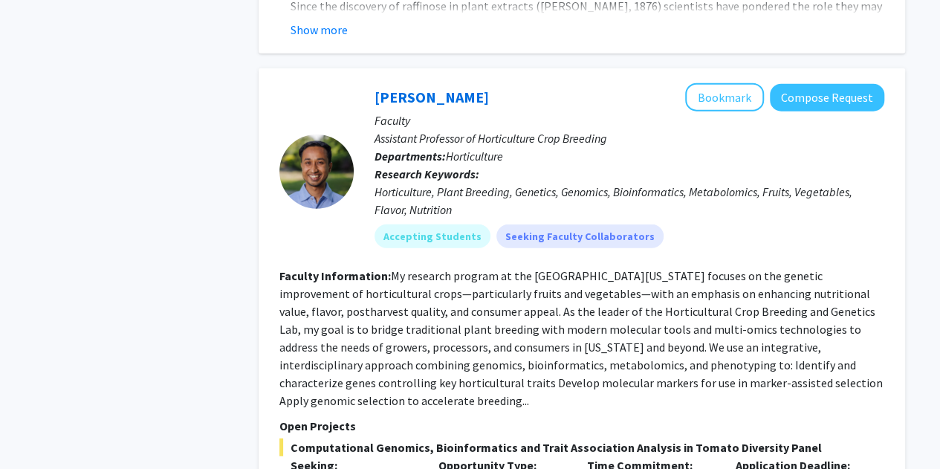
scroll to position [1755, 0]
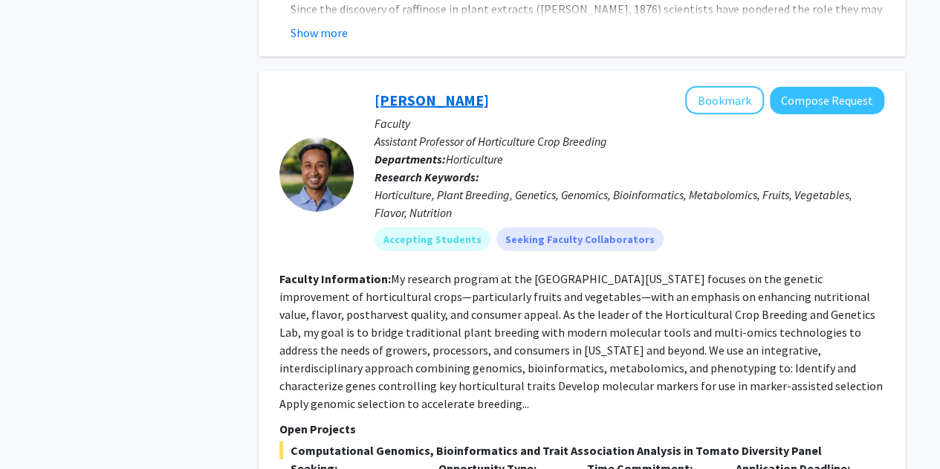
click at [426, 91] on link "[PERSON_NAME]" at bounding box center [431, 100] width 114 height 19
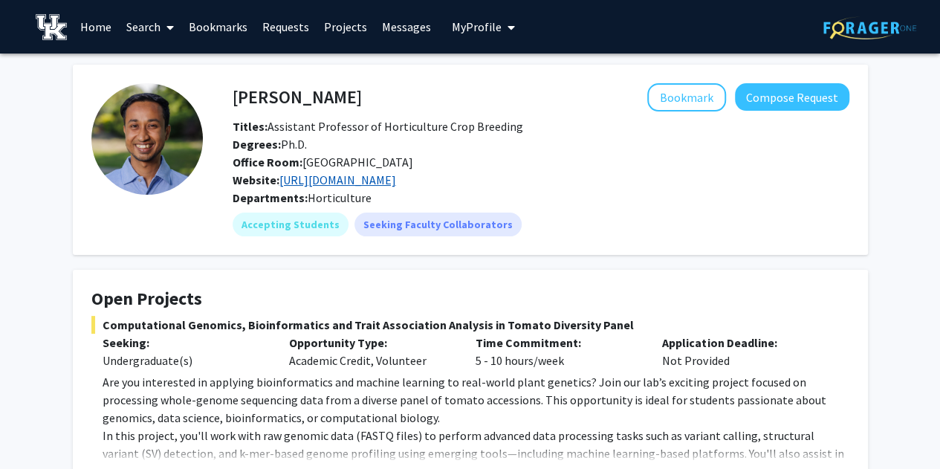
click at [338, 178] on link "[URL][DOMAIN_NAME]" at bounding box center [337, 179] width 117 height 15
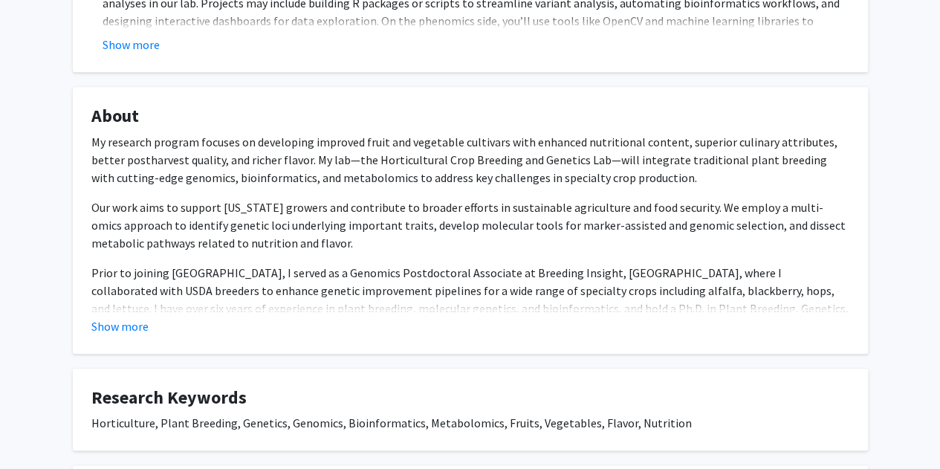
scroll to position [618, 0]
click at [143, 323] on button "Show more" at bounding box center [119, 325] width 57 height 18
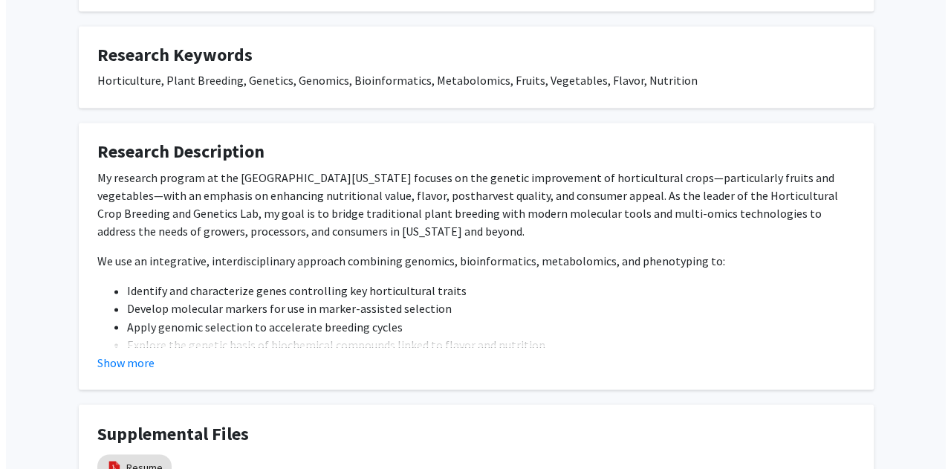
scroll to position [1181, 0]
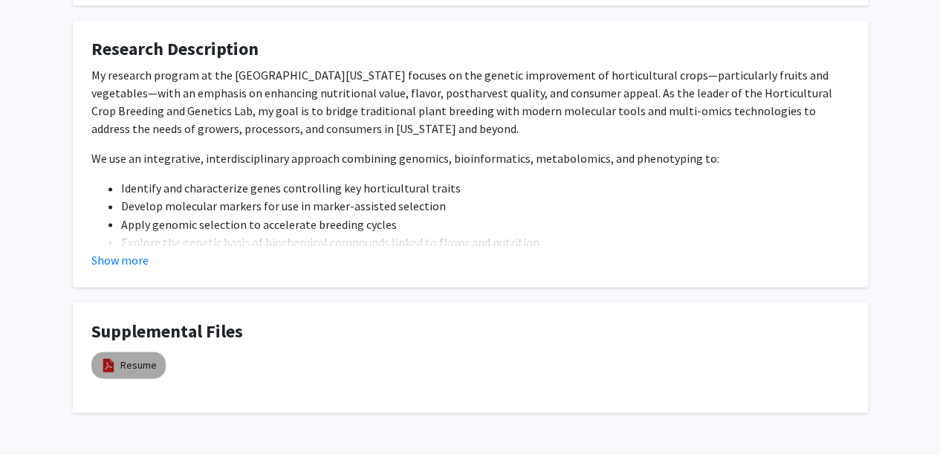
click at [143, 356] on link "Resume" at bounding box center [138, 364] width 36 height 16
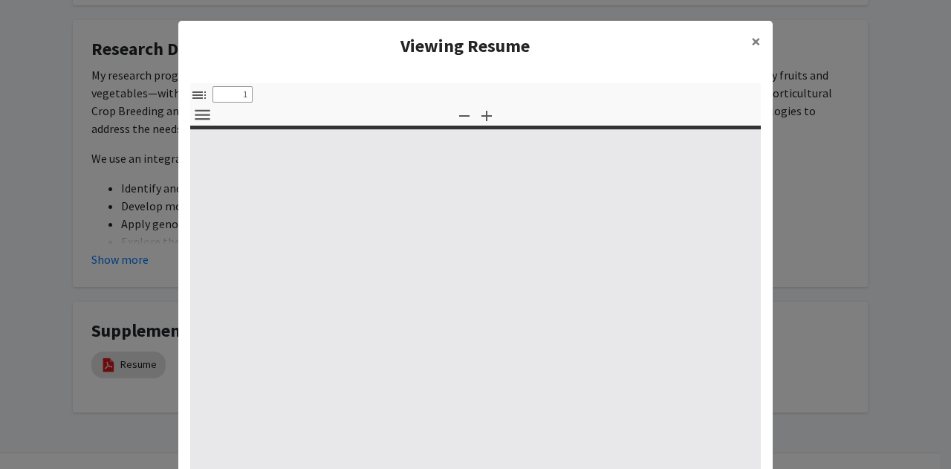
select select "custom"
type input "0"
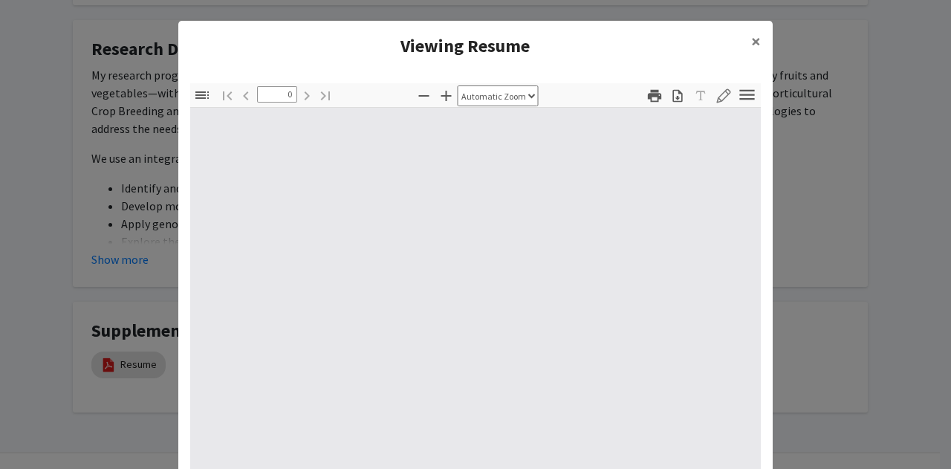
select select "custom"
type input "1"
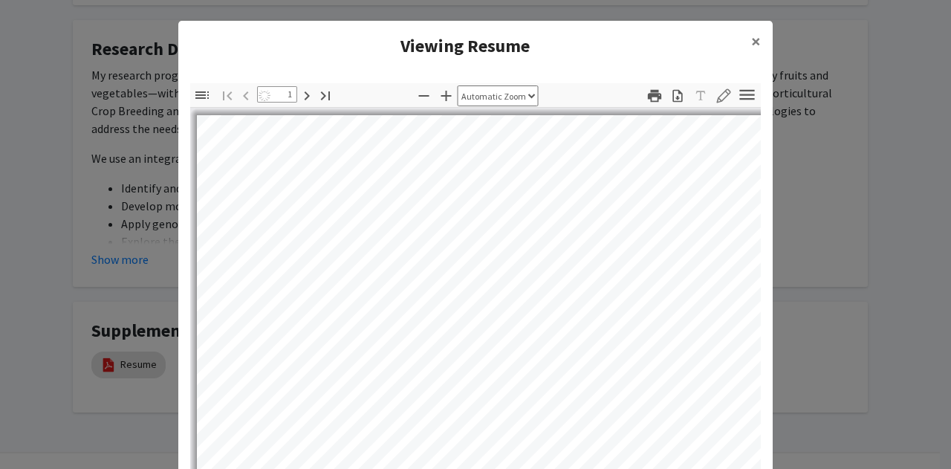
select select "auto"
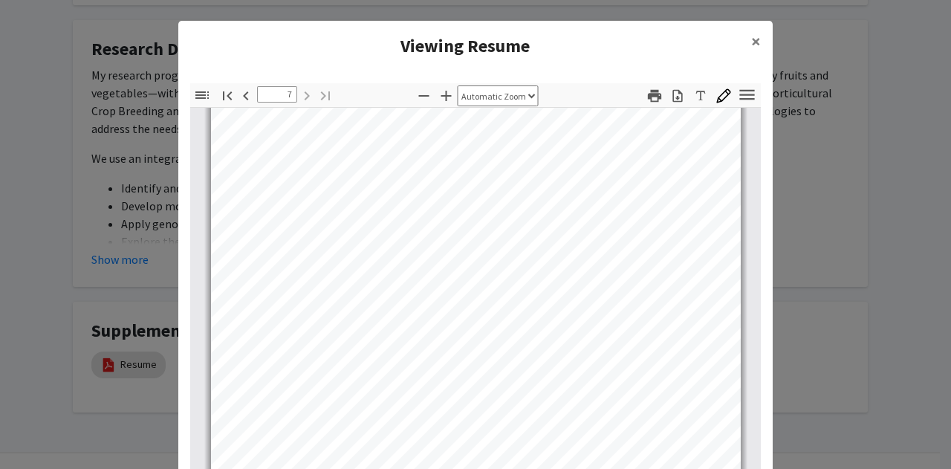
scroll to position [4574, 0]
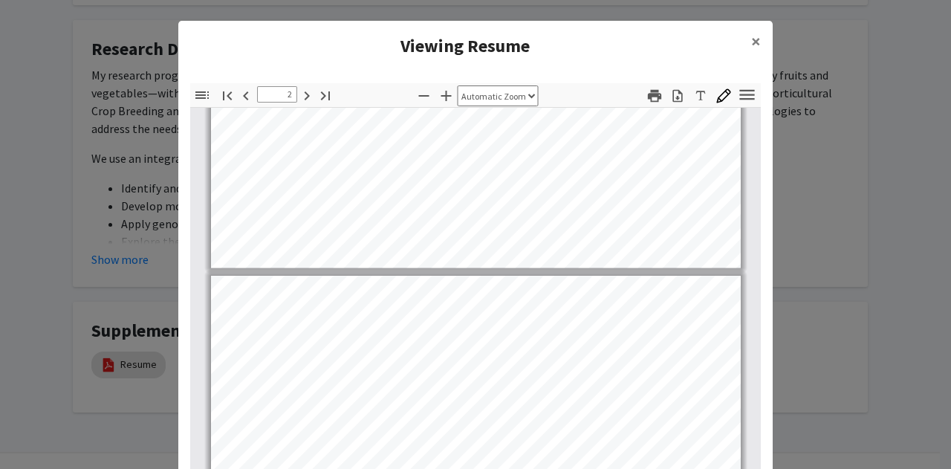
type input "1"
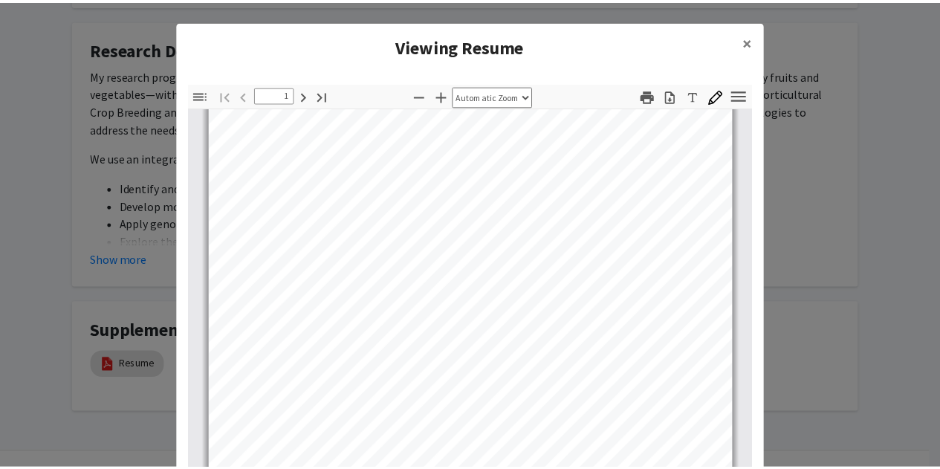
scroll to position [276, 0]
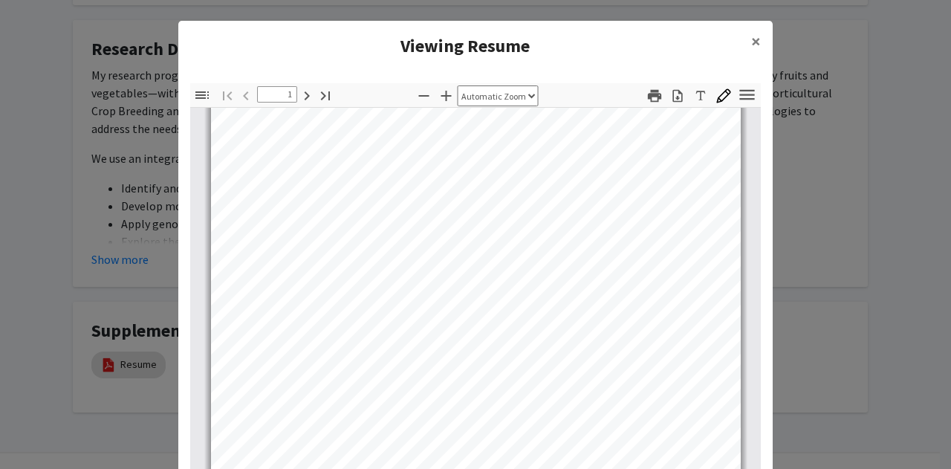
click at [123, 254] on modal-container "Viewing Resume × Thumbnails Document Outline Attachments Layers Current Outline…" at bounding box center [475, 234] width 951 height 469
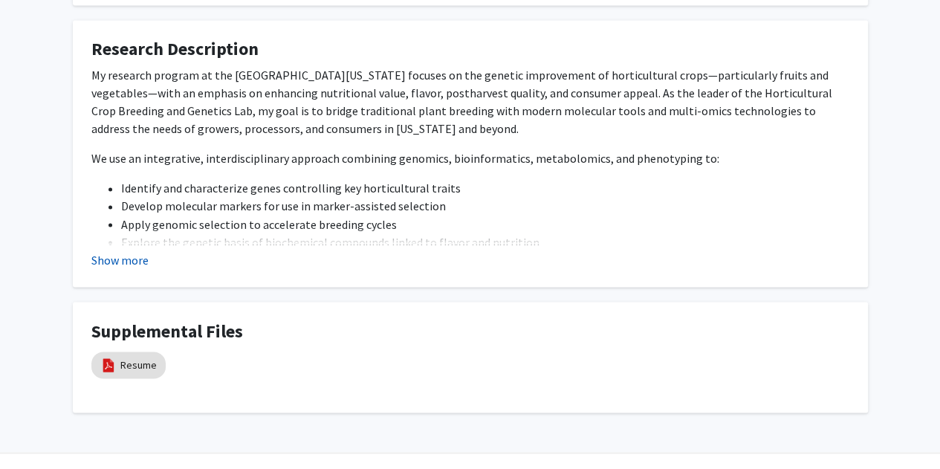
click at [123, 250] on button "Show more" at bounding box center [119, 259] width 57 height 18
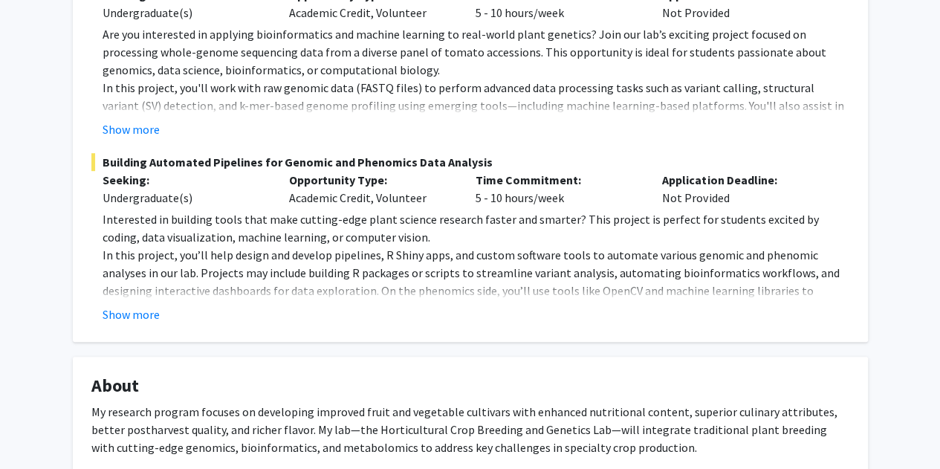
scroll to position [351, 0]
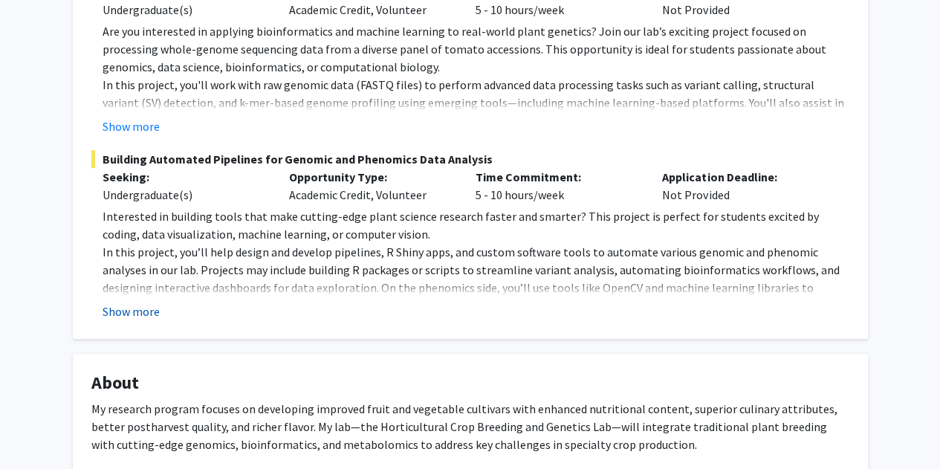
click at [131, 317] on button "Show more" at bounding box center [130, 311] width 57 height 18
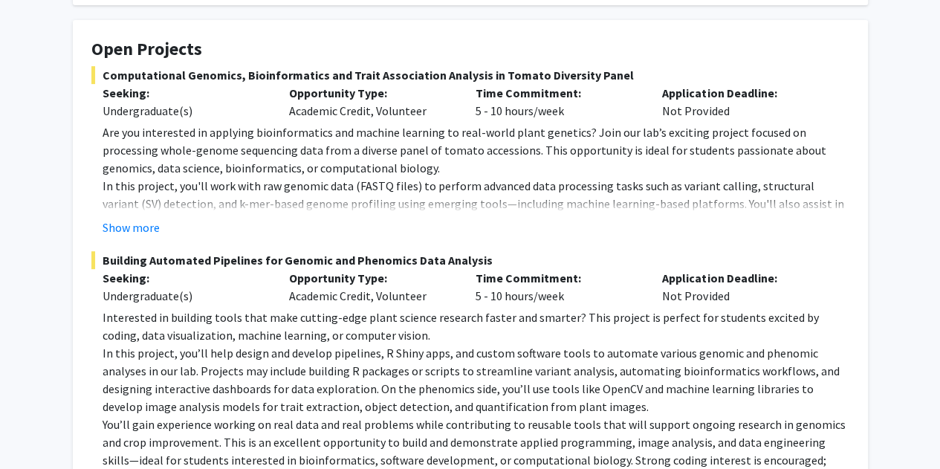
scroll to position [247, 0]
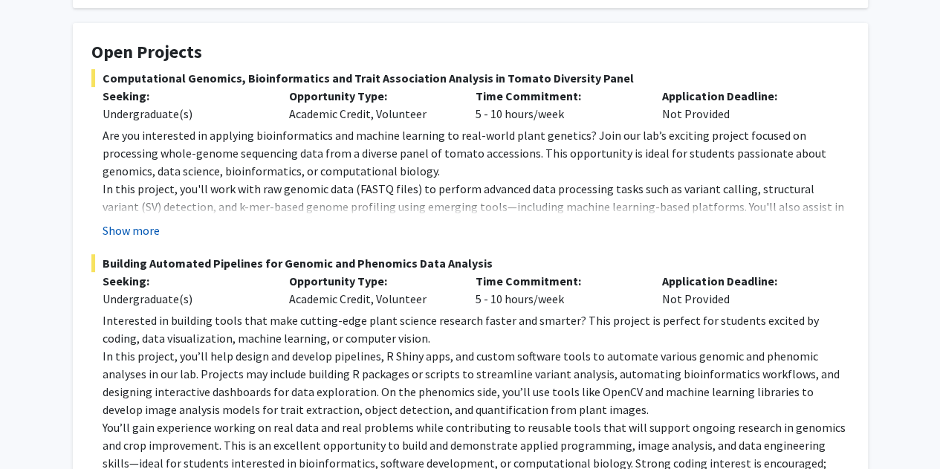
click at [150, 236] on button "Show more" at bounding box center [130, 230] width 57 height 18
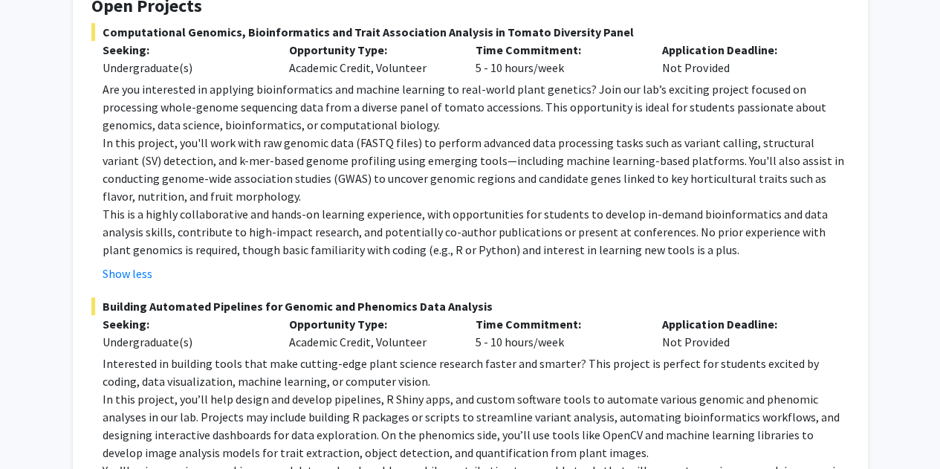
scroll to position [266, 0]
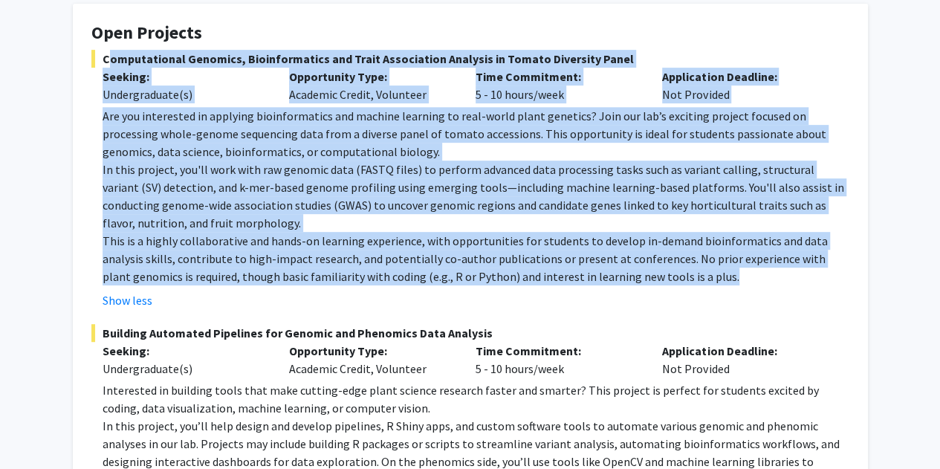
drag, startPoint x: 634, startPoint y: 276, endPoint x: 102, endPoint y: 56, distance: 575.0
click at [102, 56] on div "Computational Genomics, Bioinformatics and Trait Association Analysis in Tomato…" at bounding box center [470, 179] width 758 height 259
copy div "Computational Genomics, Bioinformatics and Trait Association Analysis in Tomato…"
